Goal: Task Accomplishment & Management: Complete application form

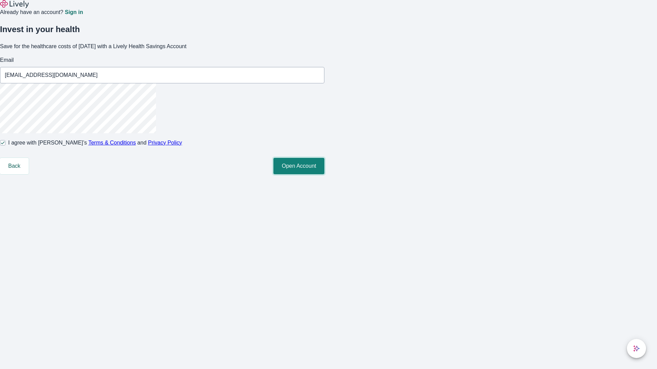
click at [324, 174] on button "Open Account" at bounding box center [298, 166] width 51 height 16
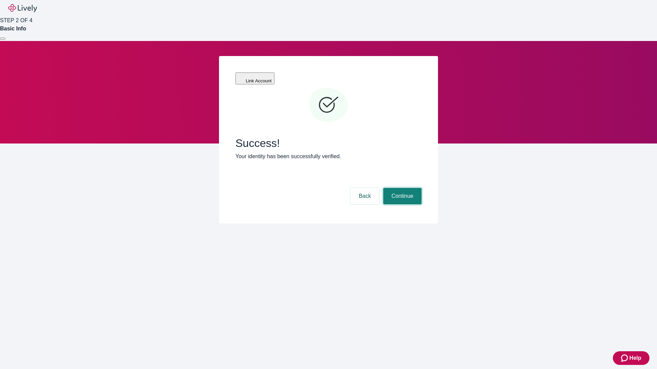
click at [401, 188] on button "Continue" at bounding box center [402, 196] width 38 height 16
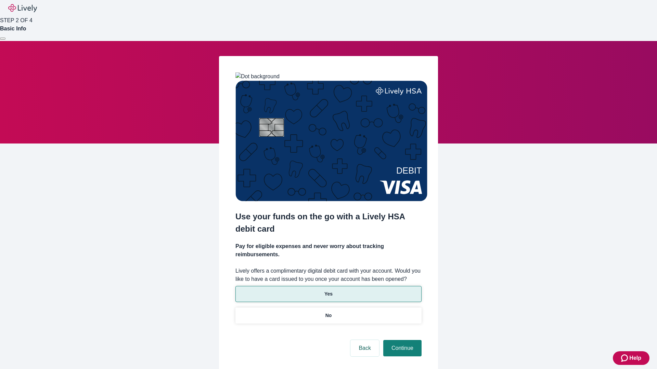
click at [328, 291] on p "Yes" at bounding box center [328, 294] width 8 height 7
click at [401, 340] on button "Continue" at bounding box center [402, 348] width 38 height 16
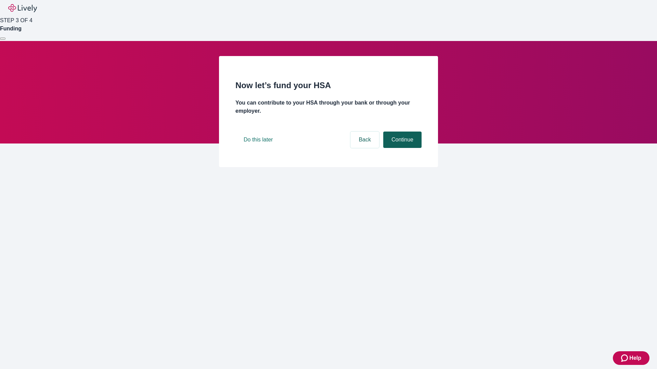
click at [401, 148] on button "Continue" at bounding box center [402, 140] width 38 height 16
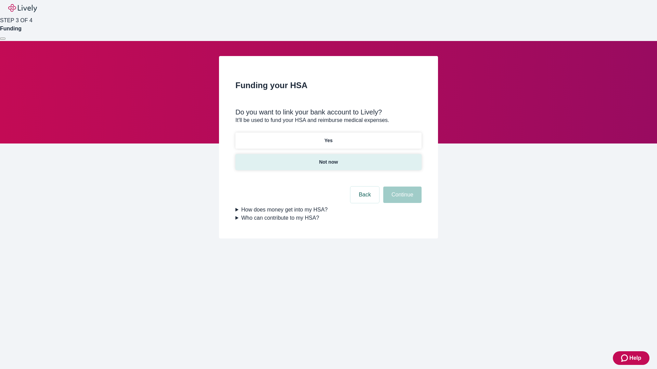
click at [328, 159] on p "Not now" at bounding box center [328, 162] width 19 height 7
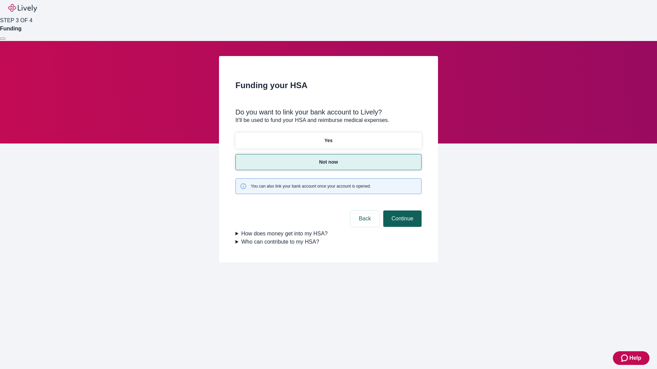
click at [401, 211] on button "Continue" at bounding box center [402, 219] width 38 height 16
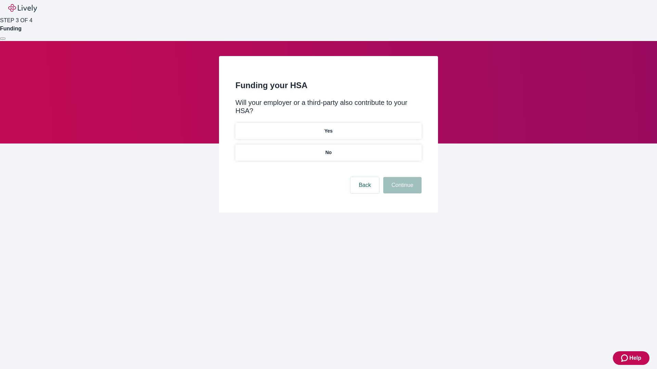
click at [328, 149] on p "No" at bounding box center [328, 152] width 7 height 7
click at [401, 177] on button "Continue" at bounding box center [402, 185] width 38 height 16
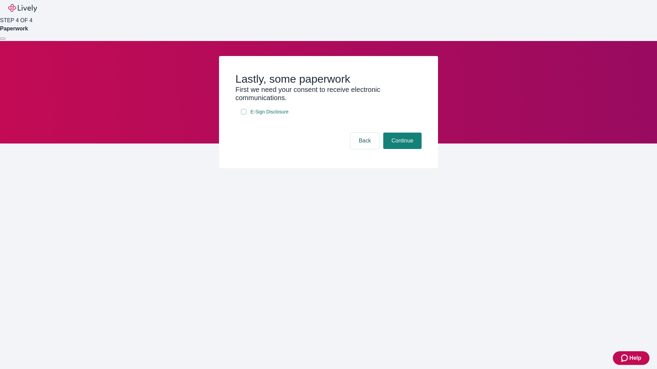
click at [244, 115] on input "E-Sign Disclosure" at bounding box center [243, 111] width 5 height 5
checkbox input "true"
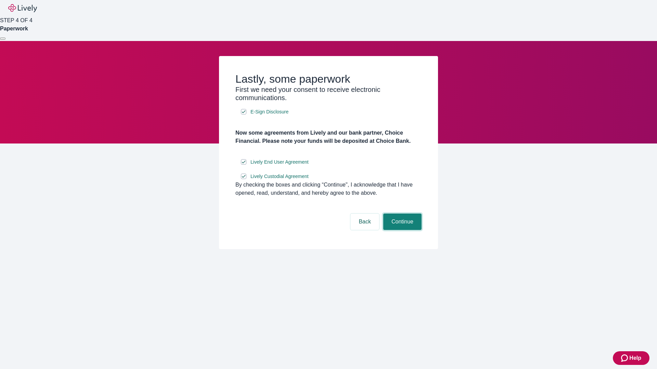
click at [401, 230] on button "Continue" at bounding box center [402, 222] width 38 height 16
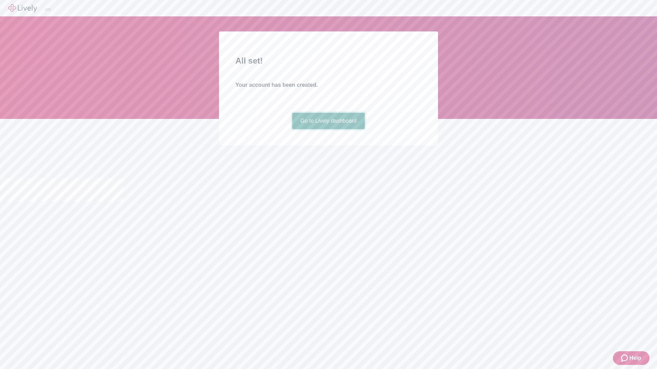
click at [328, 129] on link "Go to Lively dashboard" at bounding box center [328, 121] width 73 height 16
